Goal: Information Seeking & Learning: Learn about a topic

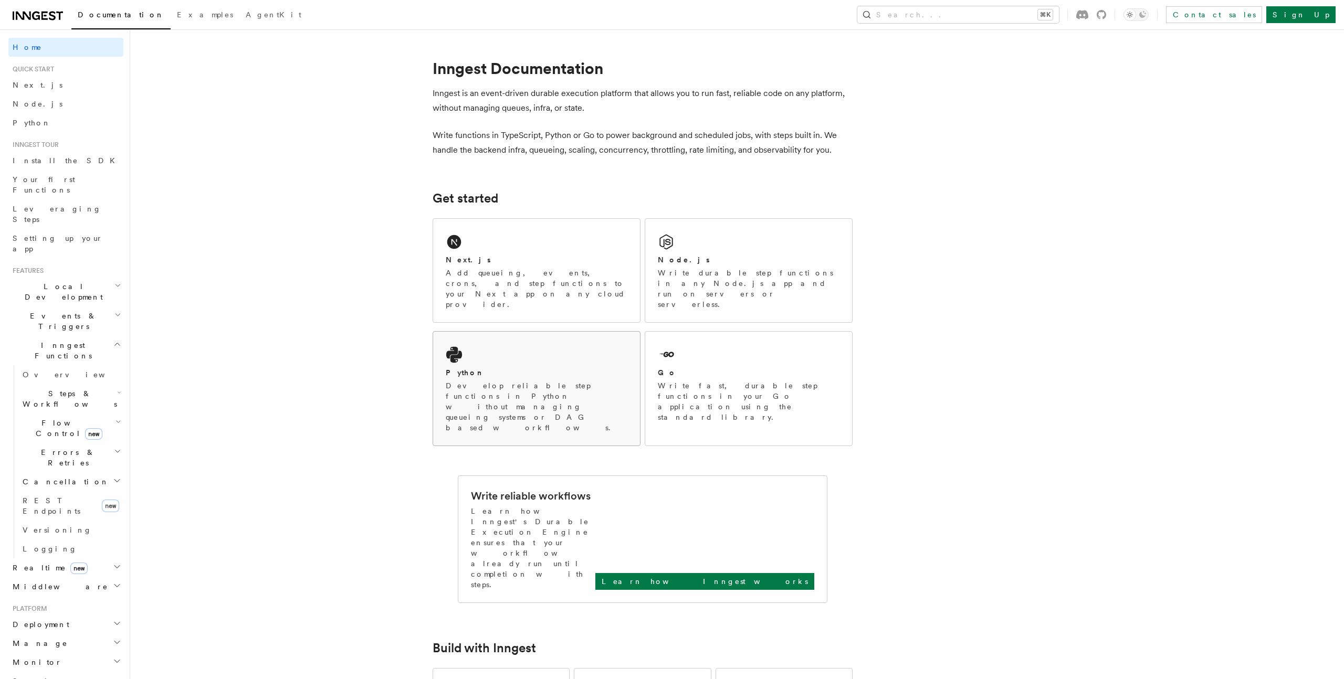
click at [541, 381] on p "Develop reliable step functions in Python without managing queueing systems or …" at bounding box center [537, 407] width 182 height 52
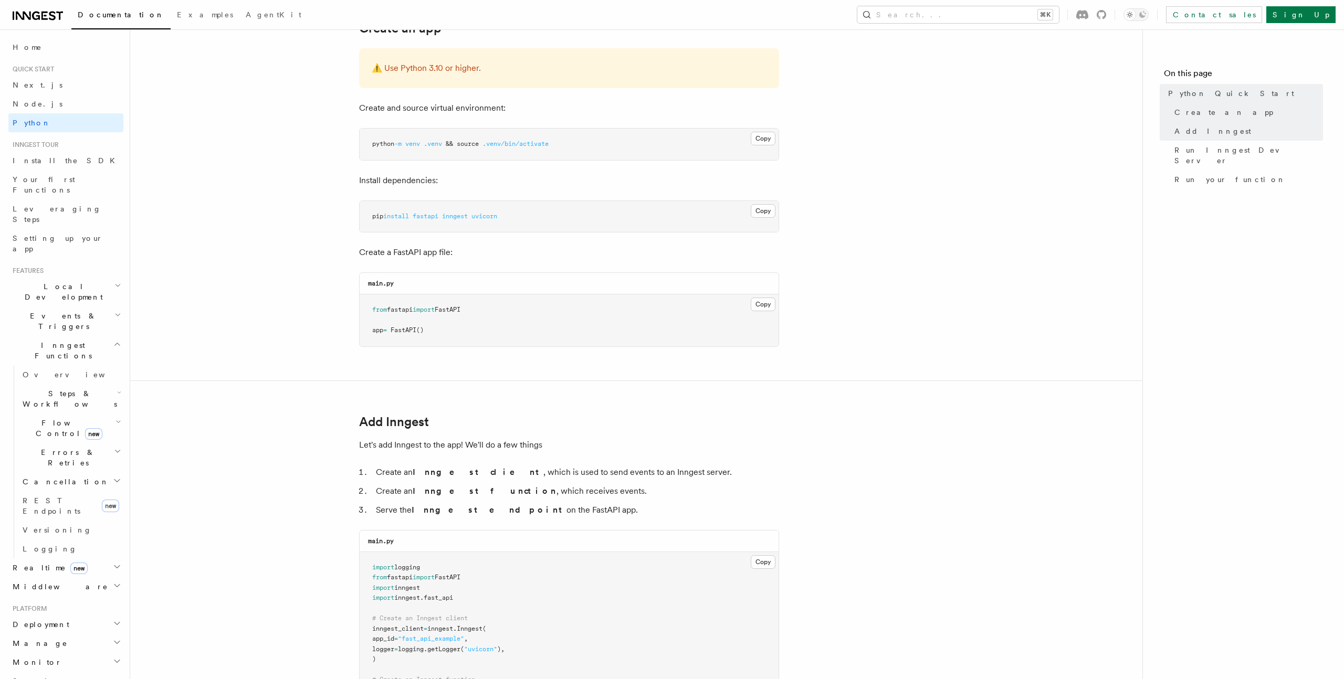
scroll to position [255, 0]
click at [70, 180] on span "Your first Functions" at bounding box center [44, 184] width 62 height 19
